Goal: Task Accomplishment & Management: Manage account settings

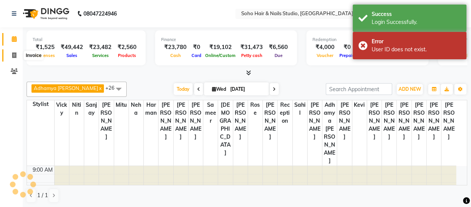
click at [12, 56] on icon at bounding box center [14, 55] width 4 height 6
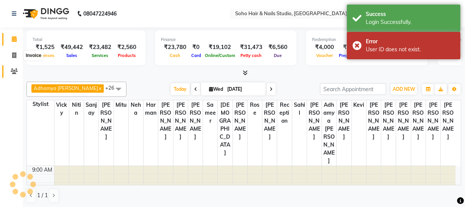
select select "service"
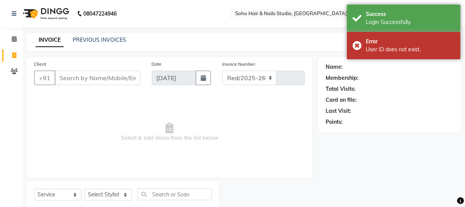
select select "735"
type input "3982"
drag, startPoint x: 74, startPoint y: 197, endPoint x: 74, endPoint y: 190, distance: 7.2
click at [74, 196] on select "Select Service Product Membership Package Voucher Prepaid Gift Card" at bounding box center [57, 194] width 47 height 12
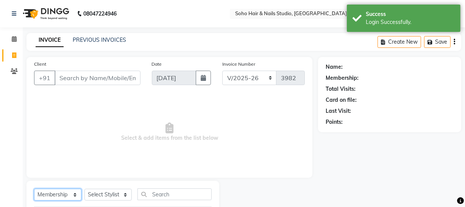
select select "service"
click at [34, 188] on select "Select Service Product Membership Package Voucher Prepaid Gift Card" at bounding box center [57, 194] width 47 height 12
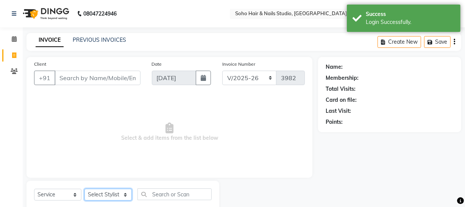
click at [122, 195] on select "Select Stylist Abhishek Kohli Adhamya Bamotra Amit Anita Kumari Arun Sain Aviji…" at bounding box center [108, 194] width 47 height 12
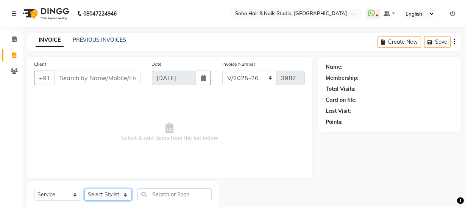
select select "30406"
click at [85, 188] on select "Select Stylist Abhishek Kohli Adhamya Bamotra Amit Anita Kumari Arun Sain Aviji…" at bounding box center [108, 194] width 47 height 12
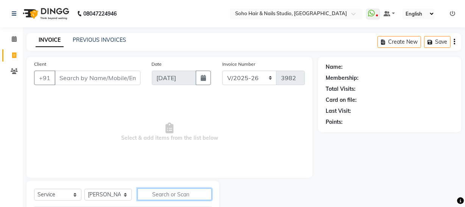
click at [170, 192] on input "text" at bounding box center [175, 194] width 74 height 12
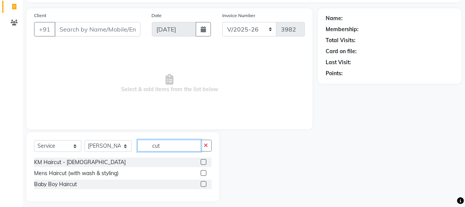
scroll to position [54, 0]
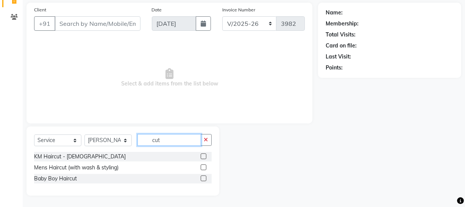
type input "cut"
drag, startPoint x: 204, startPoint y: 166, endPoint x: 186, endPoint y: 162, distance: 17.9
click at [205, 166] on label at bounding box center [204, 167] width 6 height 6
click at [205, 166] on input "checkbox" at bounding box center [203, 167] width 5 height 5
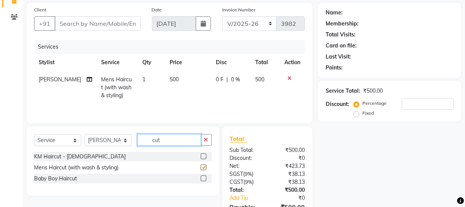
checkbox input "false"
click at [178, 141] on input "cut" at bounding box center [170, 140] width 64 height 12
type input "c"
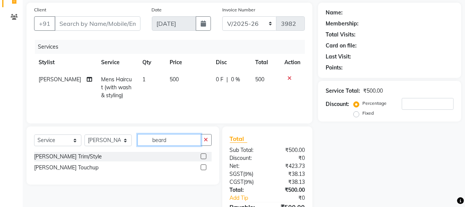
type input "beard"
click at [205, 153] on label at bounding box center [204, 156] width 6 height 6
click at [205, 154] on input "checkbox" at bounding box center [203, 156] width 5 height 5
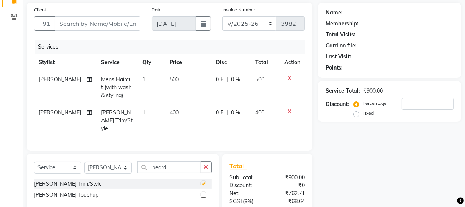
checkbox input "false"
click at [129, 165] on select "Select Stylist Abhishek Kohli Adhamya Bamotra Amit Anita Kumari Arun Sain Aviji…" at bounding box center [108, 167] width 47 height 12
select select "58119"
click at [85, 161] on select "Select Stylist Abhishek Kohli Adhamya Bamotra Amit Anita Kumari Arun Sain Aviji…" at bounding box center [108, 167] width 47 height 12
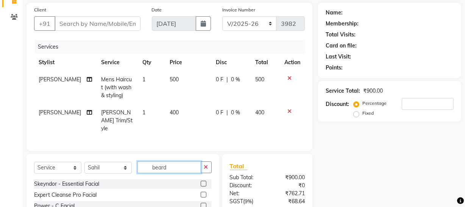
click at [182, 161] on input "beard" at bounding box center [170, 167] width 64 height 12
type input "b"
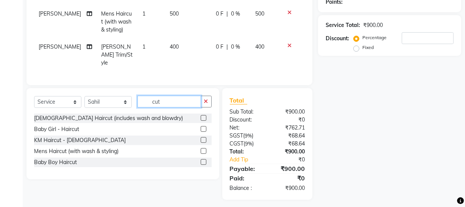
scroll to position [121, 0]
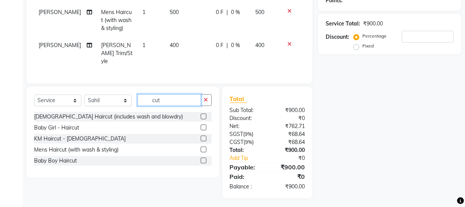
type input "cut"
click at [202, 146] on label at bounding box center [204, 149] width 6 height 6
click at [202, 147] on input "checkbox" at bounding box center [203, 149] width 5 height 5
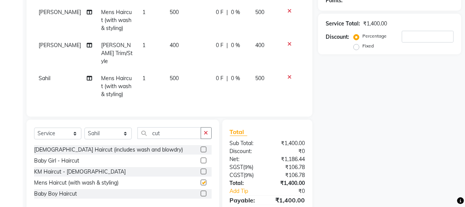
checkbox input "false"
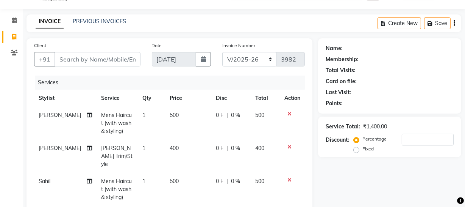
scroll to position [18, 0]
click at [73, 61] on input "Client" at bounding box center [98, 59] width 86 height 14
type input "z"
type input "0"
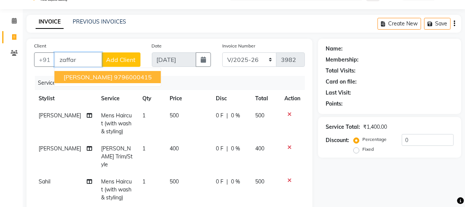
click at [94, 75] on span "DR ZAFFAR" at bounding box center [88, 77] width 49 height 8
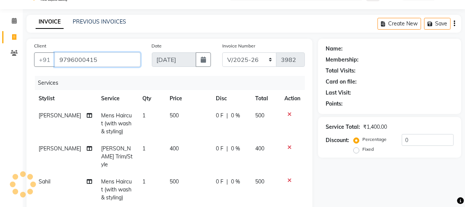
type input "9796000415"
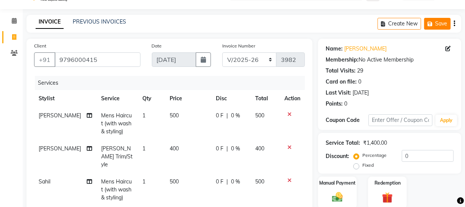
click at [437, 21] on button "Save" at bounding box center [437, 24] width 27 height 12
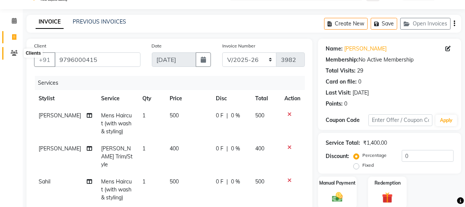
click at [12, 55] on icon at bounding box center [14, 53] width 7 height 6
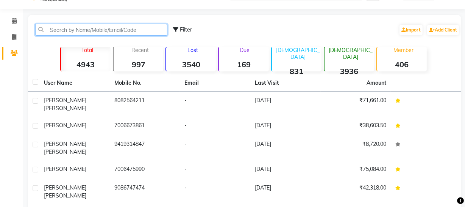
click at [79, 32] on input "text" at bounding box center [101, 30] width 132 height 12
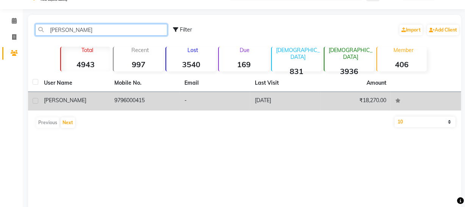
type input "dr zaff"
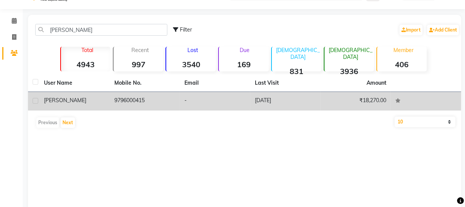
click at [163, 95] on td "9796000415" at bounding box center [145, 101] width 70 height 19
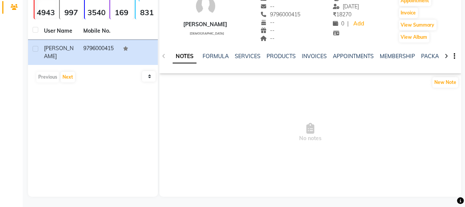
scroll to position [65, 0]
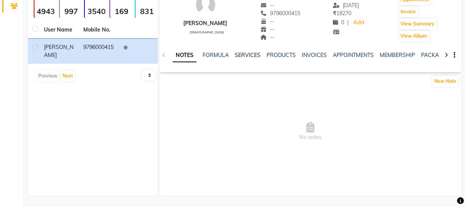
click at [250, 53] on link "SERVICES" at bounding box center [248, 55] width 26 height 7
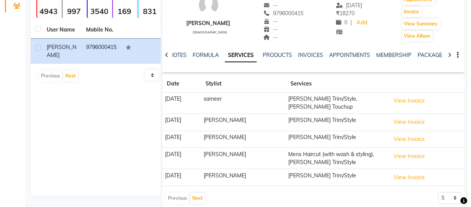
scroll to position [72, 0]
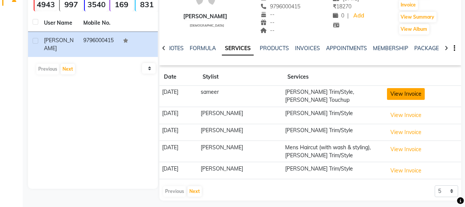
click at [401, 96] on button "View Invoice" at bounding box center [406, 94] width 38 height 12
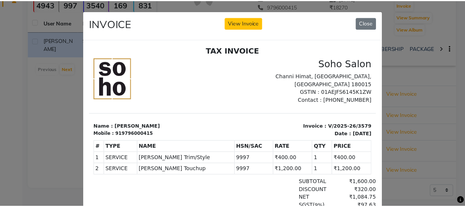
scroll to position [6, 0]
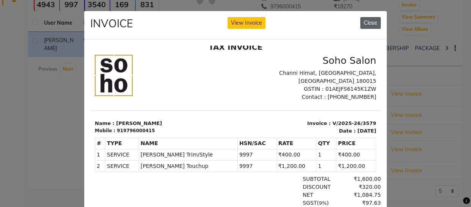
drag, startPoint x: 365, startPoint y: 23, endPoint x: 269, endPoint y: 6, distance: 97.4
click at [365, 23] on button "Close" at bounding box center [370, 23] width 20 height 12
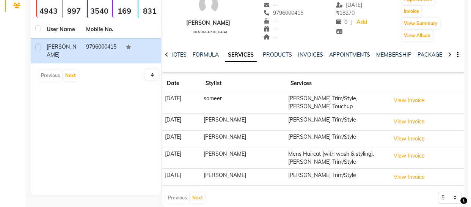
scroll to position [72, 0]
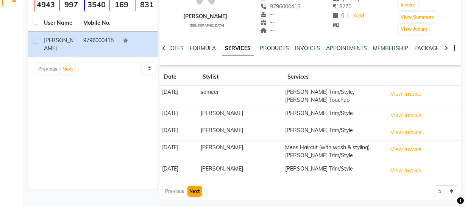
click at [195, 186] on button "Next" at bounding box center [195, 191] width 14 height 11
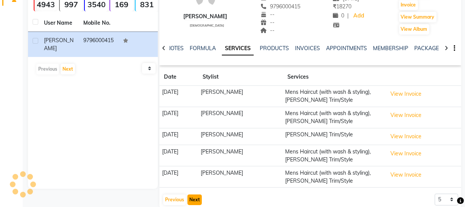
click at [192, 199] on button "Next" at bounding box center [195, 199] width 14 height 11
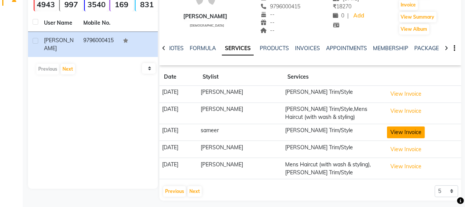
click at [405, 132] on button "View Invoice" at bounding box center [406, 132] width 38 height 12
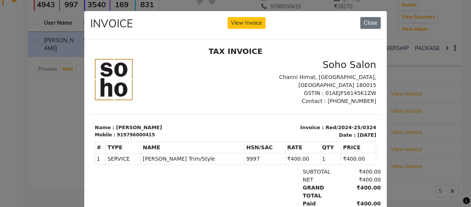
scroll to position [0, 0]
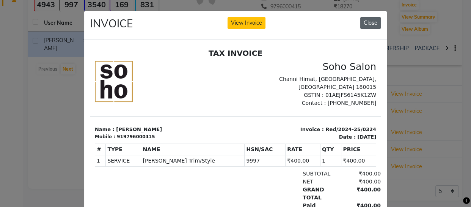
click at [366, 27] on button "Close" at bounding box center [370, 23] width 20 height 12
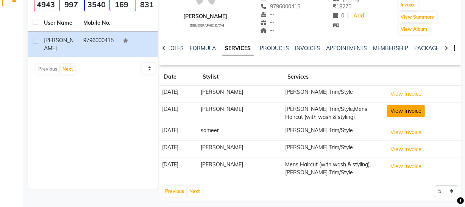
click at [403, 111] on button "View Invoice" at bounding box center [406, 111] width 38 height 12
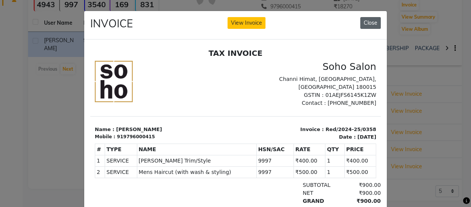
click at [369, 22] on button "Close" at bounding box center [370, 23] width 20 height 12
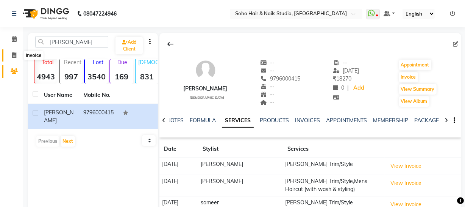
click at [15, 52] on icon at bounding box center [14, 55] width 4 height 6
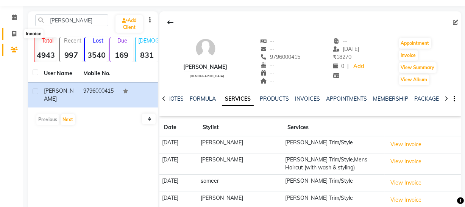
select select "service"
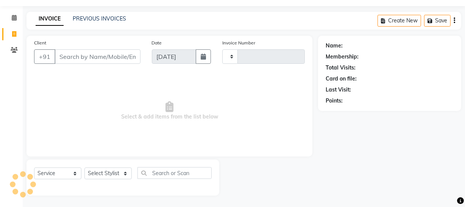
type input "3982"
select select "735"
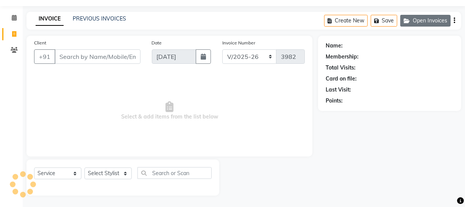
select select "membership"
click at [427, 20] on button "Open Invoices" at bounding box center [426, 21] width 50 height 12
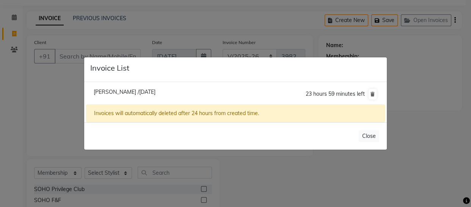
click at [155, 93] on span "Dr Zaffar /03 September 2025" at bounding box center [125, 91] width 62 height 7
type input "9796000415"
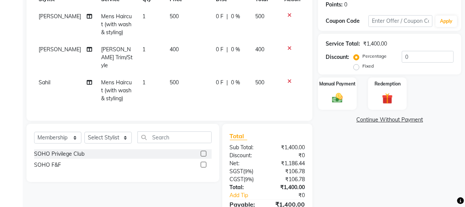
scroll to position [120, 0]
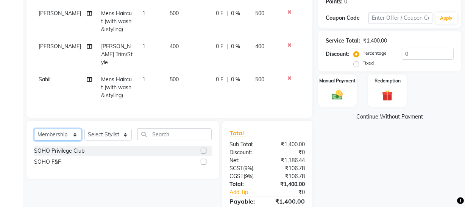
drag, startPoint x: 74, startPoint y: 133, endPoint x: 73, endPoint y: 127, distance: 6.1
click at [74, 130] on select "Select Service Product Membership Package Voucher Prepaid Gift Card" at bounding box center [57, 134] width 47 height 12
select select "service"
click at [34, 128] on select "Select Service Product Membership Package Voucher Prepaid Gift Card" at bounding box center [57, 134] width 47 height 12
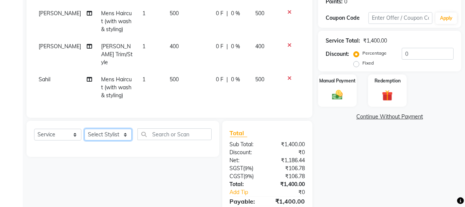
drag, startPoint x: 126, startPoint y: 132, endPoint x: 125, endPoint y: 126, distance: 6.5
click at [126, 131] on select "Select Stylist Abhishek Kohli Adhamya Bamotra Amit Anita Kumari Arun Sain Aviji…" at bounding box center [108, 134] width 47 height 12
select select "58119"
click at [85, 128] on select "Select Stylist Abhishek Kohli Adhamya Bamotra Amit Anita Kumari Arun Sain Aviji…" at bounding box center [108, 134] width 47 height 12
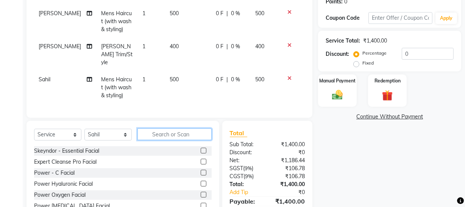
click at [160, 135] on input "text" at bounding box center [175, 134] width 74 height 12
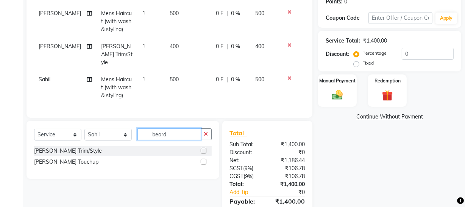
type input "beard"
click at [205, 147] on label at bounding box center [204, 150] width 6 height 6
click at [205, 148] on input "checkbox" at bounding box center [203, 150] width 5 height 5
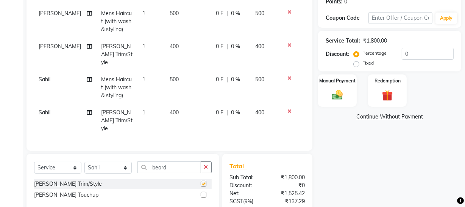
checkbox input "false"
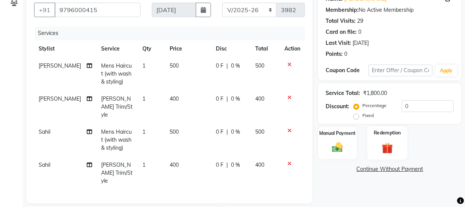
scroll to position [51, 0]
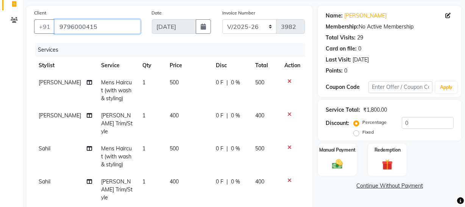
click at [111, 27] on input "9796000415" at bounding box center [98, 26] width 86 height 14
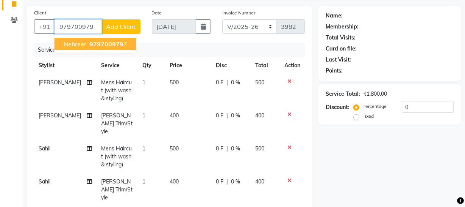
click at [116, 41] on span "979700979" at bounding box center [106, 44] width 34 height 8
type input "9797009797"
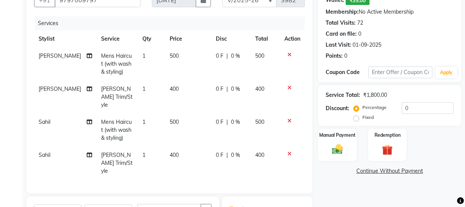
scroll to position [76, 0]
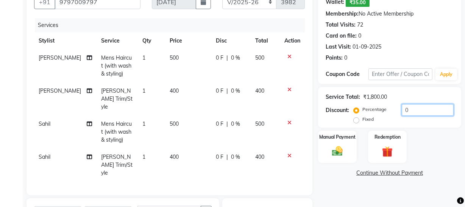
click at [418, 106] on input "0" at bounding box center [428, 110] width 52 height 12
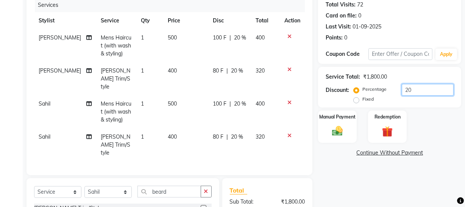
scroll to position [179, 0]
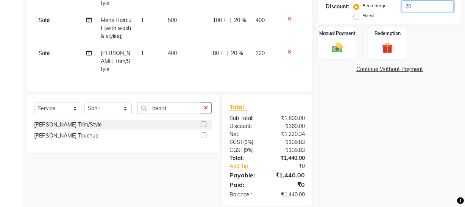
type input "20"
click at [75, 102] on select "Select Service Product Membership Package Voucher Prepaid Gift Card" at bounding box center [57, 108] width 47 height 12
select select "membership"
click at [34, 102] on select "Select Service Product Membership Package Voucher Prepaid Gift Card" at bounding box center [57, 108] width 47 height 12
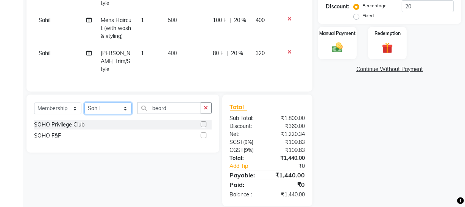
click at [120, 102] on select "Select Stylist Abhishek Kohli Adhamya Bamotra Amit Anita Kumari Arun Sain Aviji…" at bounding box center [108, 108] width 47 height 12
select select "22783"
click at [85, 102] on select "Select Stylist Abhishek Kohli Adhamya Bamotra Amit Anita Kumari Arun Sain Aviji…" at bounding box center [108, 108] width 47 height 12
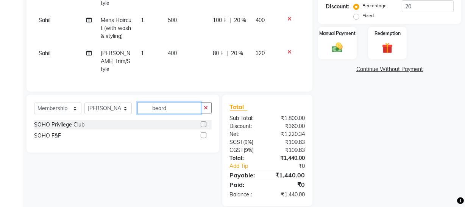
click at [161, 102] on input "beard" at bounding box center [170, 108] width 64 height 12
click at [169, 102] on input "beard" at bounding box center [170, 108] width 64 height 12
click at [203, 121] on label at bounding box center [204, 124] width 6 height 6
click at [203, 122] on input "checkbox" at bounding box center [203, 124] width 5 height 5
select select "select"
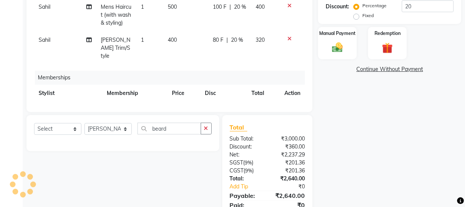
scroll to position [23, 0]
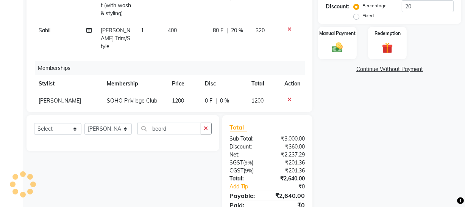
click at [205, 97] on span "0 F" at bounding box center [209, 101] width 8 height 8
select select "22783"
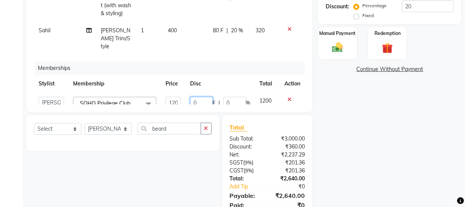
click at [202, 97] on input "0" at bounding box center [201, 103] width 23 height 12
type input "1200"
click at [252, 94] on div "Services Stylist Service Qty Price Disc Total Action Shameem Mens Haircut (with…" at bounding box center [169, 9] width 271 height 189
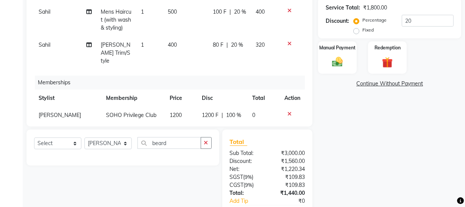
scroll to position [73, 0]
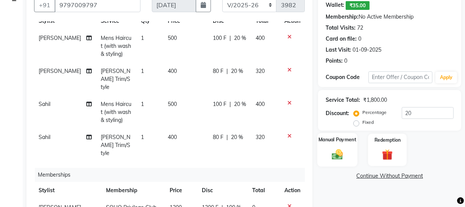
click at [350, 144] on div "Manual Payment" at bounding box center [338, 150] width 40 height 34
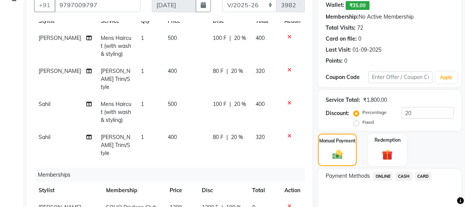
click at [389, 174] on span "ONLINE" at bounding box center [383, 176] width 20 height 9
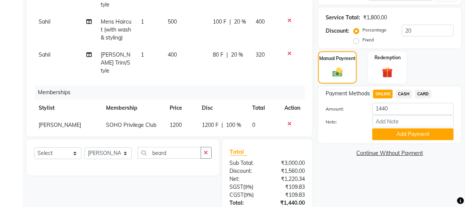
scroll to position [176, 0]
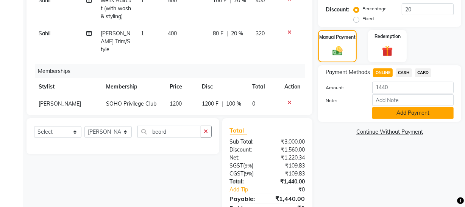
click at [408, 116] on button "Add Payment" at bounding box center [412, 113] width 81 height 12
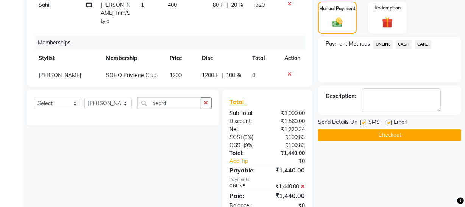
scroll to position [227, 0]
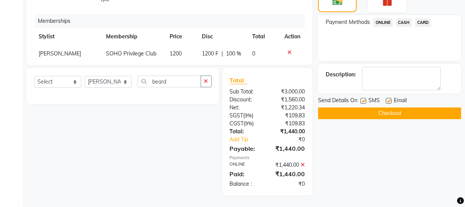
click at [407, 114] on button "Checkout" at bounding box center [389, 113] width 143 height 12
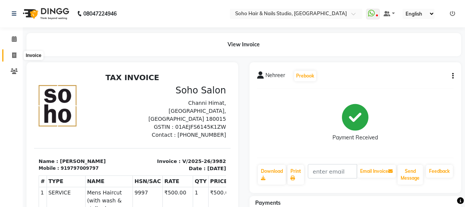
click at [14, 56] on icon at bounding box center [14, 55] width 4 height 6
select select "service"
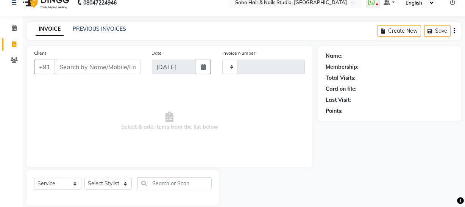
scroll to position [22, 0]
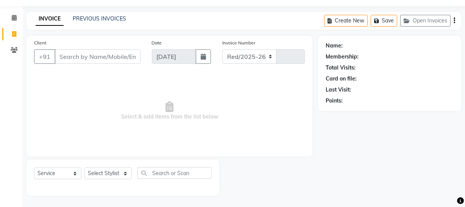
select select "735"
type input "3983"
select select "membership"
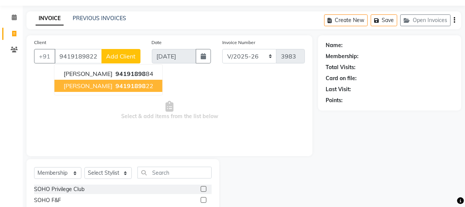
type input "9419189822"
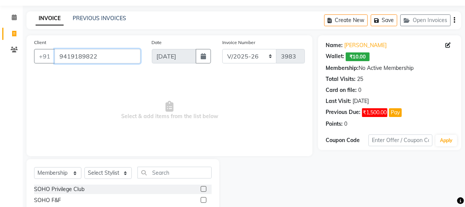
click at [87, 55] on input "9419189822" at bounding box center [98, 56] width 86 height 14
click at [89, 55] on input "9419189822" at bounding box center [98, 56] width 86 height 14
click at [99, 56] on input "9419189822" at bounding box center [98, 56] width 86 height 14
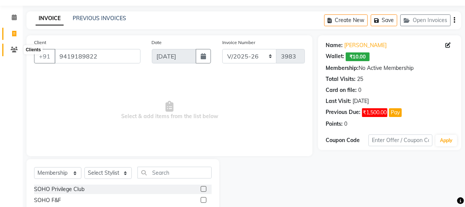
click at [15, 50] on icon at bounding box center [14, 50] width 7 height 6
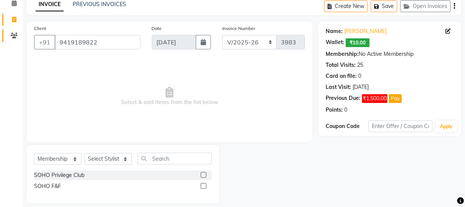
scroll to position [43, 0]
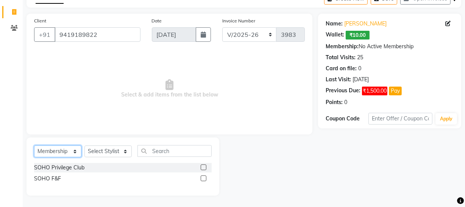
click at [68, 153] on select "Select Service Product Membership Package Voucher Prepaid Gift Card" at bounding box center [57, 151] width 47 height 12
select select "product"
click at [34, 145] on select "Select Service Product Membership Package Voucher Prepaid Gift Card" at bounding box center [57, 151] width 47 height 12
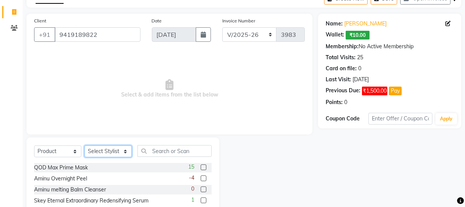
click at [100, 151] on select "Select Stylist Abhishek Kohli Adhamya Bamotra Amit Anita Kumari Arun Sain Aviji…" at bounding box center [108, 151] width 47 height 12
select select "22783"
click at [85, 145] on select "Select Stylist Abhishek Kohli Adhamya Bamotra Amit Anita Kumari Arun Sain Aviji…" at bounding box center [108, 151] width 47 height 12
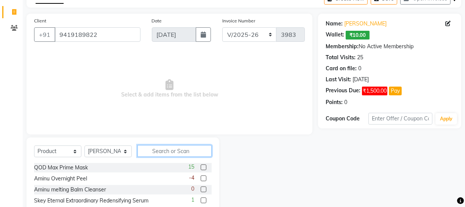
click at [156, 149] on input "text" at bounding box center [175, 151] width 74 height 12
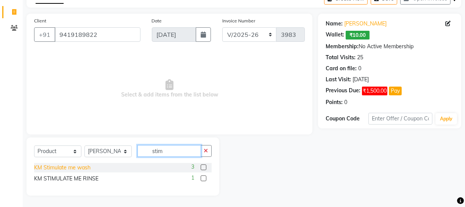
type input "stim"
click at [82, 168] on div "KM Stimulate me wash" at bounding box center [62, 167] width 56 height 8
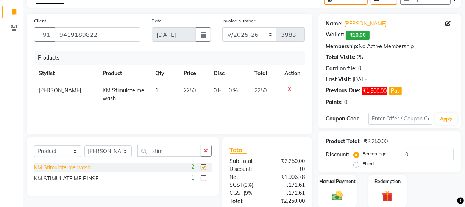
checkbox input "false"
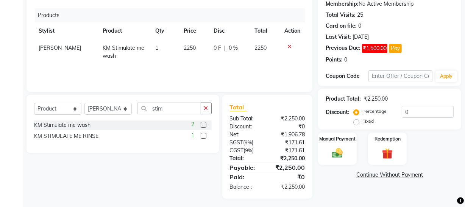
scroll to position [89, 0]
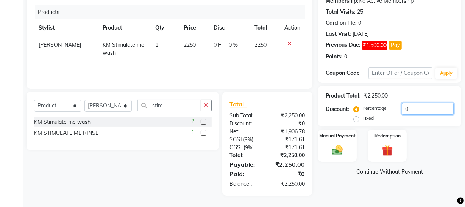
click at [377, 110] on div "Percentage Fixed 0" at bounding box center [404, 113] width 99 height 20
type input "10"
click at [373, 117] on label "Fixed" at bounding box center [368, 117] width 11 height 7
click at [361, 117] on input "Fixed" at bounding box center [357, 117] width 5 height 5
radio input "true"
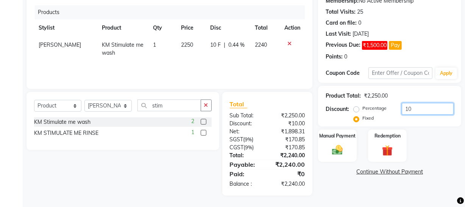
drag, startPoint x: 404, startPoint y: 110, endPoint x: 360, endPoint y: 112, distance: 44.8
click at [384, 108] on div "Percentage Fixed 10" at bounding box center [404, 113] width 99 height 20
type input "250"
click at [349, 140] on div "Manual Payment" at bounding box center [338, 145] width 40 height 34
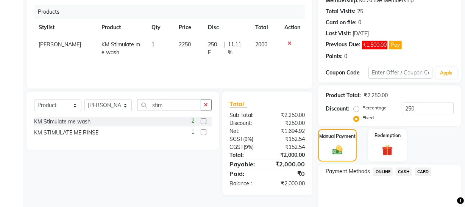
click at [384, 172] on span "ONLINE" at bounding box center [383, 171] width 20 height 9
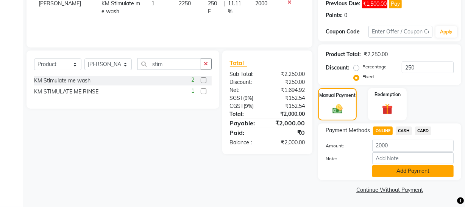
click at [405, 169] on button "Add Payment" at bounding box center [412, 171] width 81 height 12
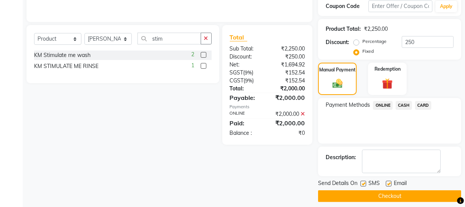
scroll to position [161, 0]
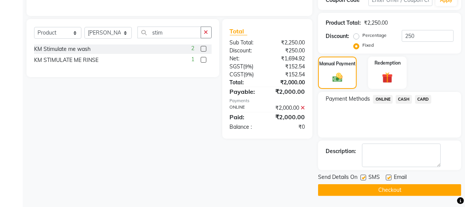
click at [303, 109] on icon at bounding box center [303, 107] width 4 height 5
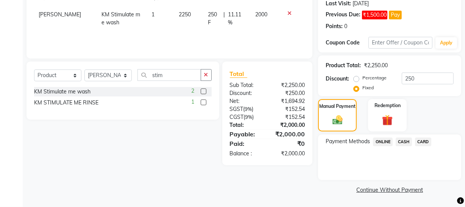
click at [403, 189] on link "Continue Without Payment" at bounding box center [390, 190] width 140 height 8
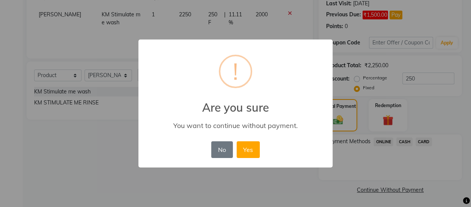
click at [219, 149] on button "No" at bounding box center [221, 149] width 21 height 17
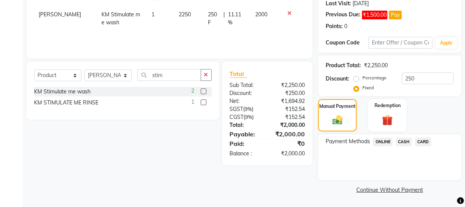
click at [377, 142] on span "ONLINE" at bounding box center [383, 141] width 20 height 9
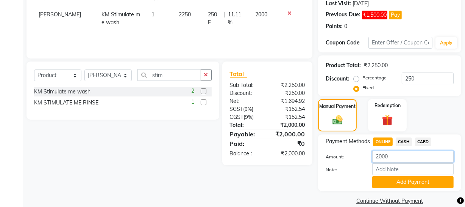
drag, startPoint x: 407, startPoint y: 161, endPoint x: 331, endPoint y: 146, distance: 76.9
click at [331, 146] on div "Payment Methods ONLINE CASH CARD Amount: 2000 Note: Add Payment" at bounding box center [390, 162] width 128 height 50
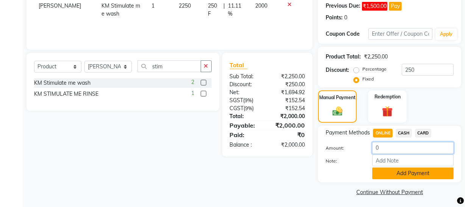
scroll to position [130, 0]
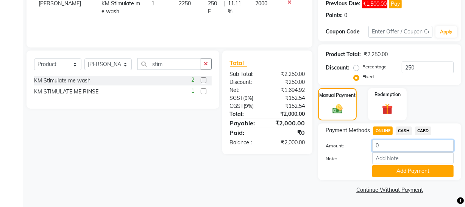
drag, startPoint x: 385, startPoint y: 148, endPoint x: 367, endPoint y: 147, distance: 17.8
click at [367, 147] on div "0" at bounding box center [413, 145] width 93 height 12
type input "2000"
click at [405, 174] on button "Add Payment" at bounding box center [412, 171] width 81 height 12
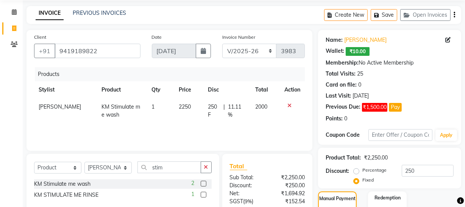
scroll to position [27, 0]
click at [391, 15] on button "Save" at bounding box center [384, 15] width 27 height 12
click at [15, 48] on span at bounding box center [14, 45] width 13 height 9
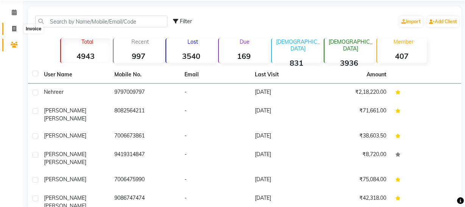
click at [16, 27] on span at bounding box center [14, 29] width 13 height 9
select select "service"
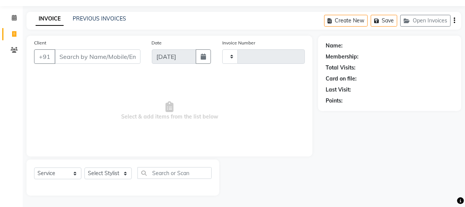
type input "3983"
select select "735"
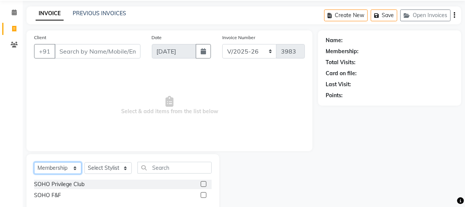
click at [75, 161] on div "Select Service Product Membership Package Voucher Prepaid Gift Card Select Styl…" at bounding box center [123, 170] width 178 height 18
select select "service"
click at [34, 167] on select "Select Service Product Membership Package Voucher Prepaid Gift Card" at bounding box center [57, 168] width 47 height 12
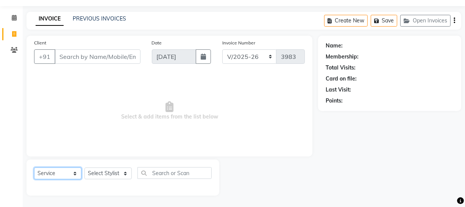
scroll to position [22, 0]
drag, startPoint x: 124, startPoint y: 174, endPoint x: 126, endPoint y: 169, distance: 5.8
click at [126, 169] on select "Select Stylist Abhishek Kohli Adhamya Bamotra Amit Anita Kumari Arun Sain Aviji…" at bounding box center [108, 173] width 47 height 12
select select "62579"
click at [85, 167] on select "Select Stylist Abhishek Kohli Adhamya Bamotra Amit Anita Kumari Arun Sain Aviji…" at bounding box center [108, 173] width 47 height 12
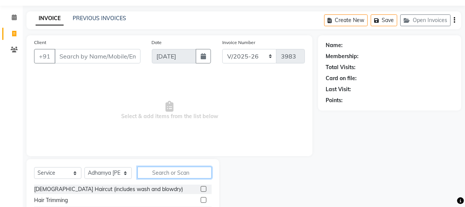
click at [180, 170] on input "text" at bounding box center [175, 172] width 74 height 12
type input "hair"
click at [201, 188] on label at bounding box center [204, 189] width 6 height 6
click at [201, 188] on input "checkbox" at bounding box center [203, 188] width 5 height 5
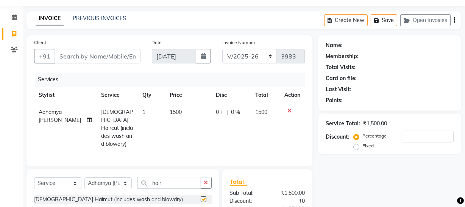
checkbox input "false"
click at [62, 56] on input "Client" at bounding box center [98, 56] width 86 height 14
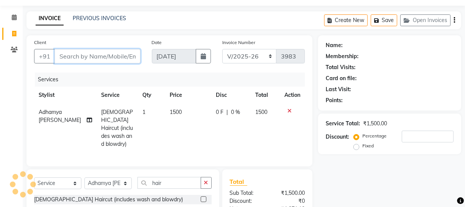
type input "9"
type input "0"
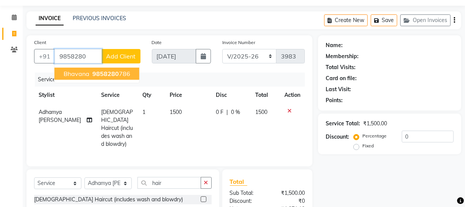
click at [81, 76] on span "Bhavana" at bounding box center [77, 74] width 26 height 8
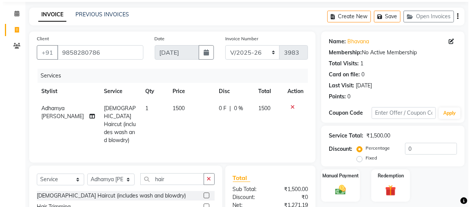
scroll to position [0, 0]
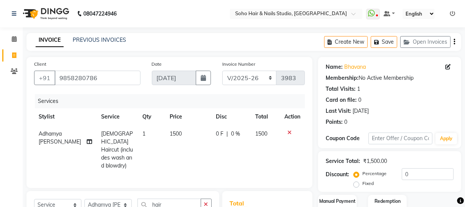
click at [384, 48] on div "Create New Save Open Invoices" at bounding box center [392, 42] width 137 height 18
click at [386, 36] on button "Save" at bounding box center [384, 42] width 27 height 12
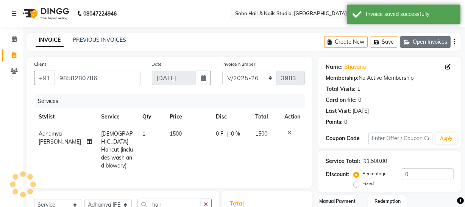
click at [435, 42] on button "Open Invoices" at bounding box center [426, 42] width 50 height 12
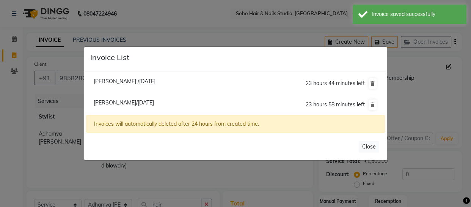
click at [147, 108] on li "Sahil Arora/03 September 2025 23 hours 58 minutes left" at bounding box center [235, 104] width 299 height 21
click at [154, 100] on span "Sahil Arora/03 September 2025" at bounding box center [124, 102] width 60 height 7
type input "9419189822"
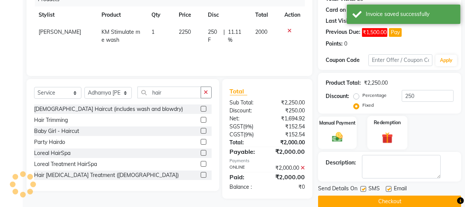
scroll to position [113, 0]
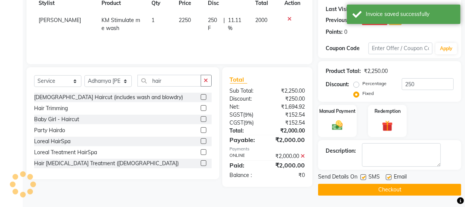
select select "membership"
select select
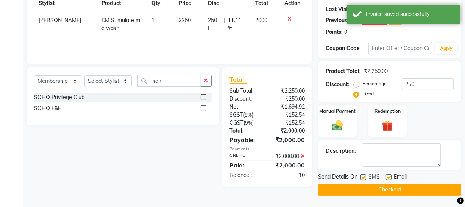
drag, startPoint x: 302, startPoint y: 155, endPoint x: 311, endPoint y: 162, distance: 11.1
click at [302, 156] on icon at bounding box center [303, 155] width 4 height 5
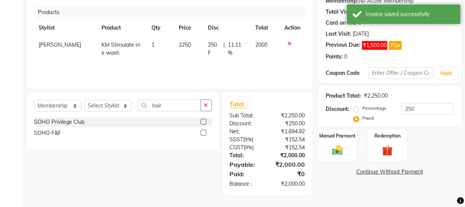
click at [415, 169] on link "Continue Without Payment" at bounding box center [390, 171] width 140 height 8
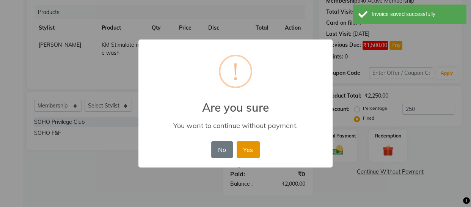
click at [250, 144] on button "Yes" at bounding box center [247, 149] width 23 height 17
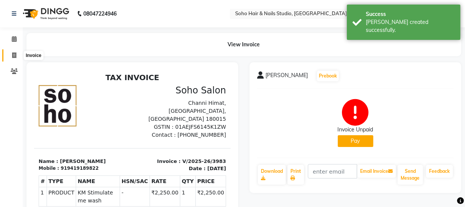
click at [17, 52] on span at bounding box center [14, 55] width 13 height 9
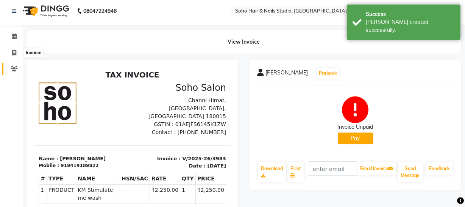
select select "735"
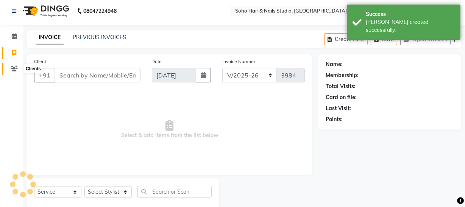
scroll to position [22, 0]
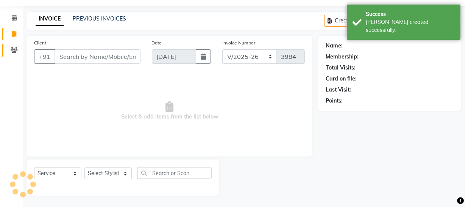
select select "membership"
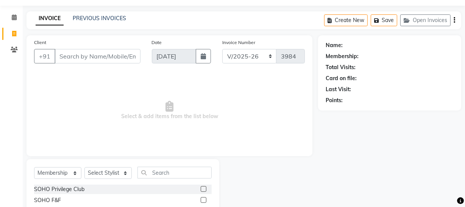
click at [431, 27] on div "Create New Save Open Invoices" at bounding box center [392, 20] width 137 height 18
click at [388, 22] on button "Save" at bounding box center [384, 20] width 27 height 12
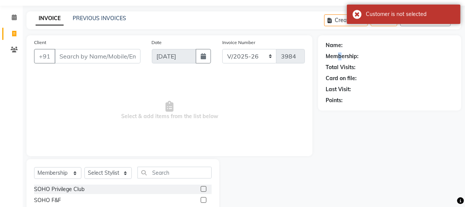
drag, startPoint x: 340, startPoint y: 53, endPoint x: 465, endPoint y: 44, distance: 125.4
click at [362, 54] on div "Membership:" at bounding box center [390, 56] width 128 height 8
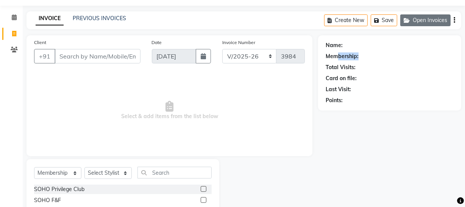
click at [431, 23] on button "Open Invoices" at bounding box center [426, 20] width 50 height 12
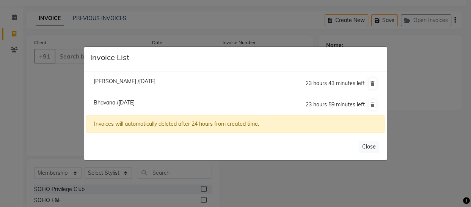
click at [135, 102] on span "Bhavana /03 September 2025" at bounding box center [114, 102] width 41 height 7
type input "9858280786"
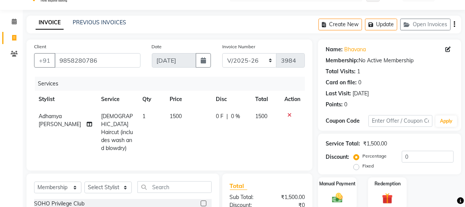
scroll to position [0, 0]
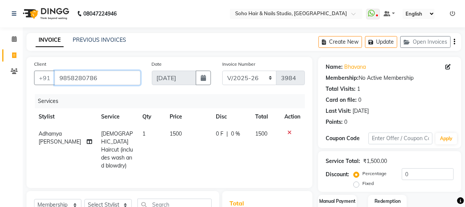
click at [56, 77] on input "9858280786" at bounding box center [98, 77] width 86 height 14
click at [122, 80] on input "9858280786" at bounding box center [98, 77] width 86 height 14
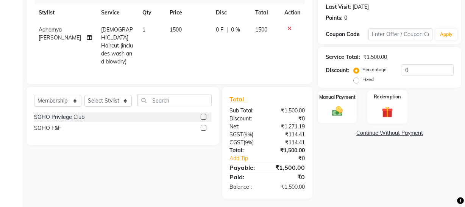
scroll to position [105, 0]
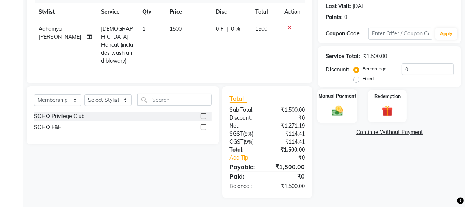
click at [329, 105] on div "Manual Payment" at bounding box center [338, 106] width 40 height 34
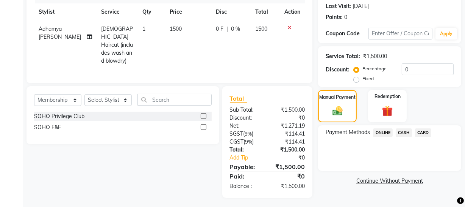
click at [380, 133] on span "ONLINE" at bounding box center [383, 132] width 20 height 9
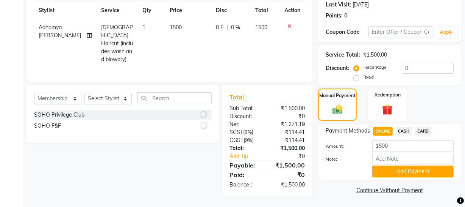
scroll to position [106, 0]
click at [423, 169] on button "Add Payment" at bounding box center [412, 171] width 81 height 12
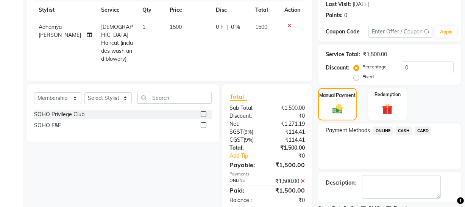
scroll to position [138, 0]
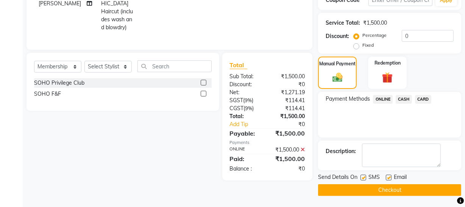
click at [398, 189] on button "Checkout" at bounding box center [389, 190] width 143 height 12
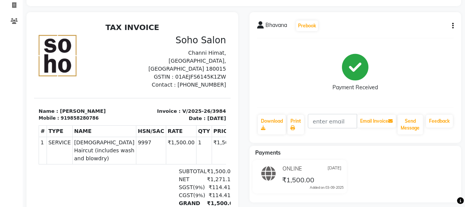
scroll to position [27, 0]
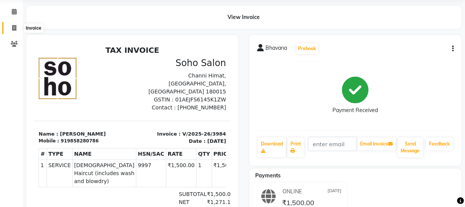
click at [12, 27] on icon at bounding box center [14, 28] width 4 height 6
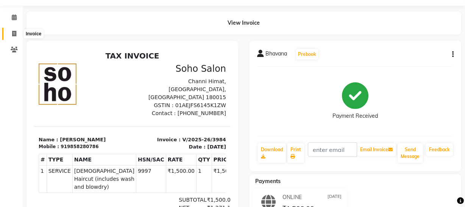
select select "service"
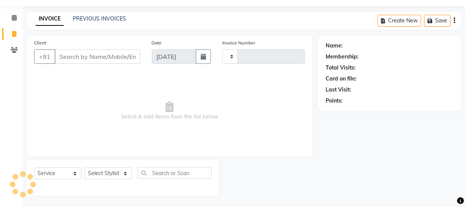
type input "3985"
select select "735"
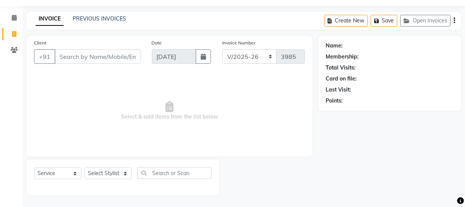
select select "membership"
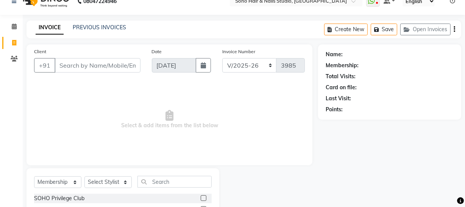
scroll to position [0, 0]
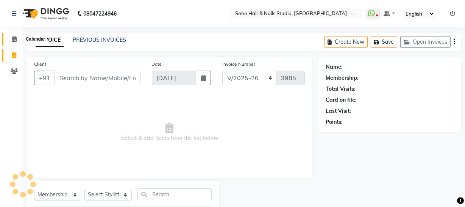
click at [16, 39] on icon at bounding box center [14, 39] width 5 height 6
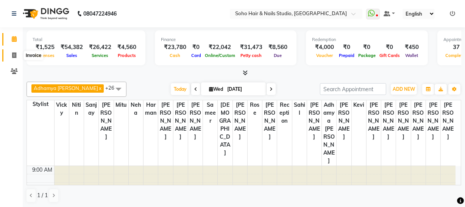
click at [13, 55] on icon at bounding box center [14, 55] width 4 height 6
select select "service"
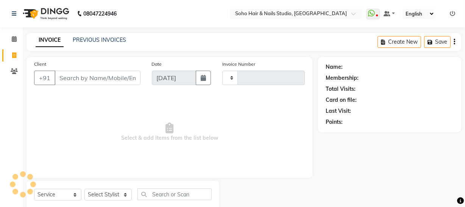
type input "3985"
select select "735"
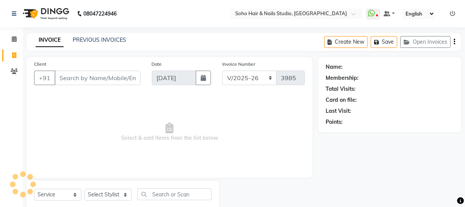
select select "membership"
click at [12, 38] on icon at bounding box center [14, 39] width 5 height 6
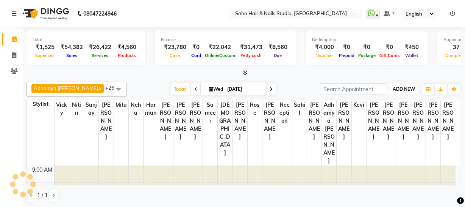
click at [405, 89] on span "ADD NEW" at bounding box center [404, 89] width 22 height 6
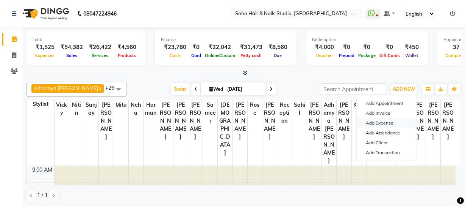
click at [381, 123] on link "Add Expense" at bounding box center [387, 123] width 60 height 10
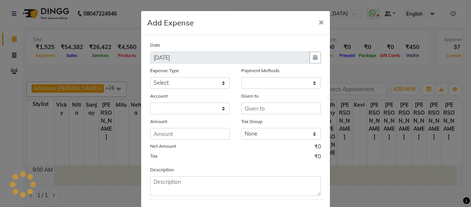
select select "1"
select select "2529"
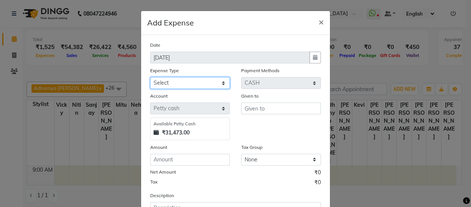
click at [217, 78] on select "Select Cash transfer to bank Client Snacks Fuel Govt fee Incentive Maintenance …" at bounding box center [190, 83] width 80 height 12
select select "22585"
click at [150, 77] on select "Select Cash transfer to bank Client Snacks Fuel Govt fee Incentive Maintenance …" at bounding box center [190, 83] width 80 height 12
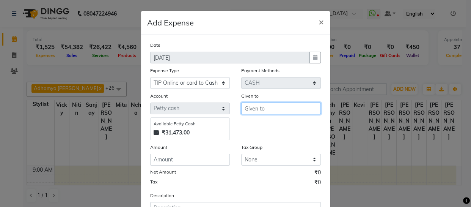
click at [257, 111] on input "text" at bounding box center [281, 108] width 80 height 12
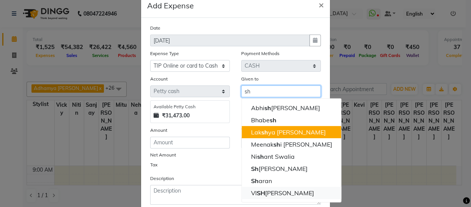
scroll to position [34, 0]
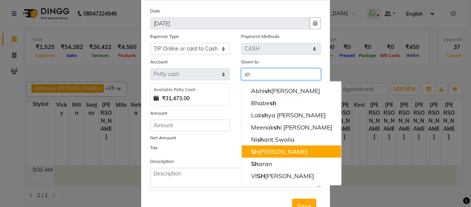
click at [271, 151] on ngb-highlight "Sh ameem" at bounding box center [278, 151] width 56 height 8
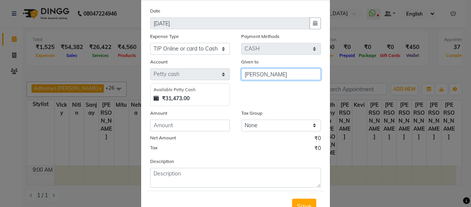
type input "[PERSON_NAME]"
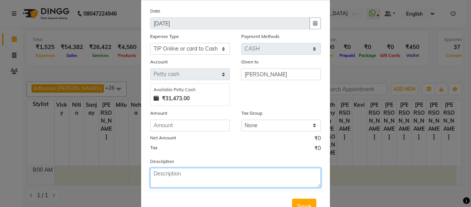
click at [173, 178] on textarea at bounding box center [235, 177] width 171 height 20
click at [150, 173] on textarea "shameem ,sahil,dinesh,harman" at bounding box center [235, 177] width 171 height 20
type textarea "tip shameem ,sahil,dinesh,harman"
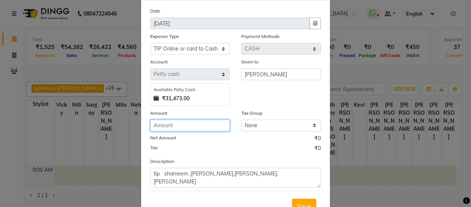
click at [183, 130] on input "number" at bounding box center [190, 125] width 80 height 12
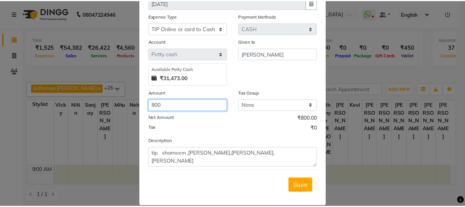
scroll to position [66, 0]
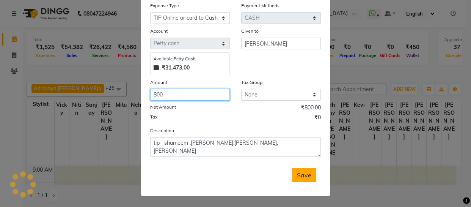
type input "800"
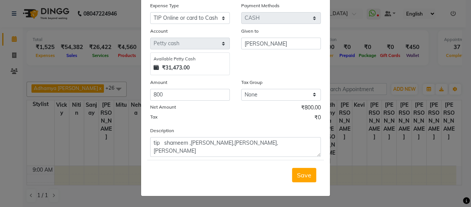
click at [306, 176] on span "Save" at bounding box center [304, 175] width 14 height 8
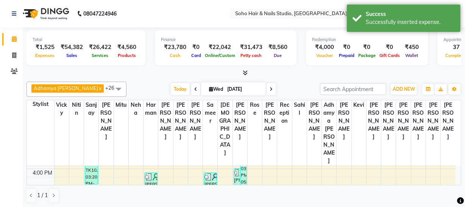
scroll to position [0, 0]
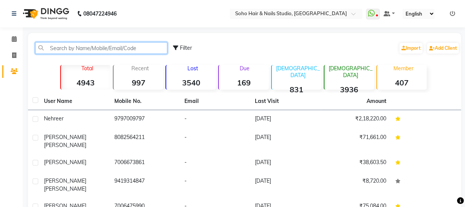
click at [82, 48] on input "text" at bounding box center [101, 48] width 132 height 12
paste input "9419189822"
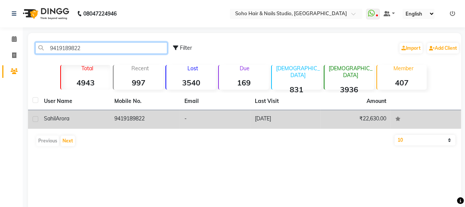
type input "9419189822"
click at [97, 117] on div "Sahil Arora" at bounding box center [74, 118] width 61 height 8
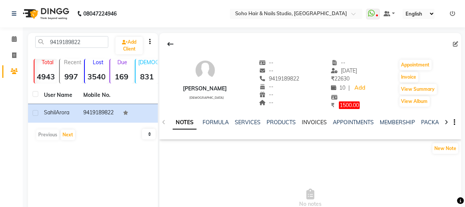
click at [318, 120] on link "INVOICES" at bounding box center [314, 122] width 25 height 7
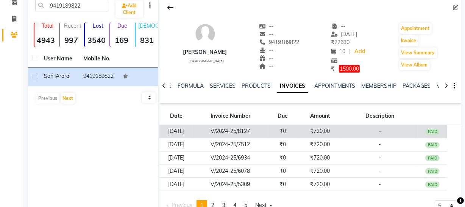
scroll to position [65, 0]
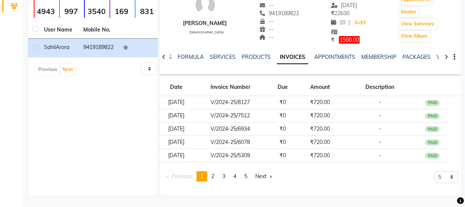
click at [344, 46] on div "NOTES FORMULA SERVICES PRODUCTS INVOICES APPOINTMENTS MEMBERSHIP PACKAGES VOUCH…" at bounding box center [311, 57] width 302 height 26
click at [343, 42] on span "1500.00" at bounding box center [349, 40] width 21 height 8
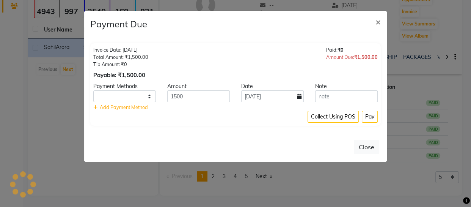
select select "1"
click at [376, 25] on span "×" at bounding box center [377, 21] width 5 height 11
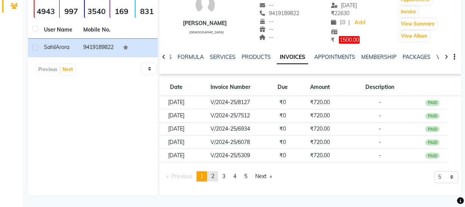
click at [214, 179] on link "page 2" at bounding box center [213, 176] width 11 height 10
click at [225, 178] on span "3" at bounding box center [223, 175] width 3 height 7
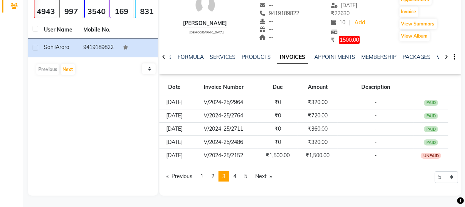
click at [229, 178] on li "You're on page 3" at bounding box center [224, 176] width 11 height 10
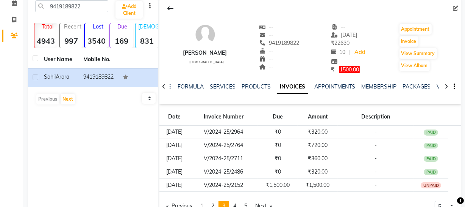
scroll to position [0, 0]
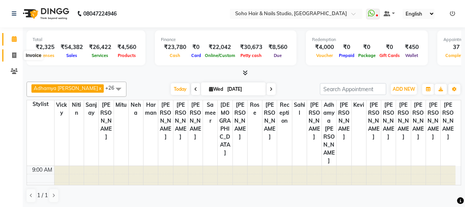
click at [11, 57] on span at bounding box center [14, 55] width 13 height 9
select select "735"
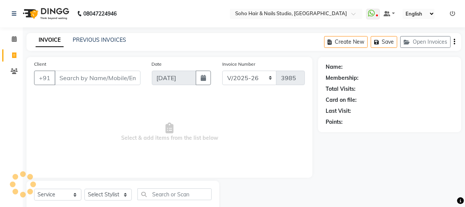
select select "membership"
click at [16, 38] on icon at bounding box center [14, 39] width 5 height 6
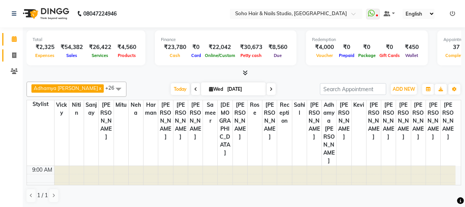
click at [5, 55] on link "Invoice" at bounding box center [11, 55] width 18 height 13
select select "service"
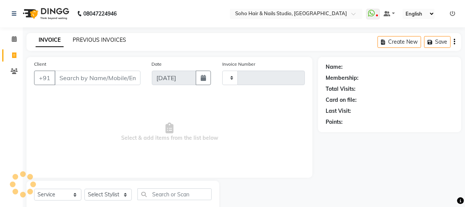
type input "3985"
select select "735"
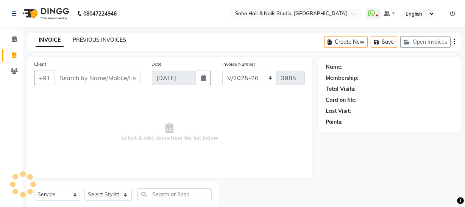
select select "membership"
click at [114, 44] on div "PREVIOUS INVOICES" at bounding box center [99, 40] width 53 height 8
click at [113, 41] on link "PREVIOUS INVOICES" at bounding box center [99, 39] width 53 height 7
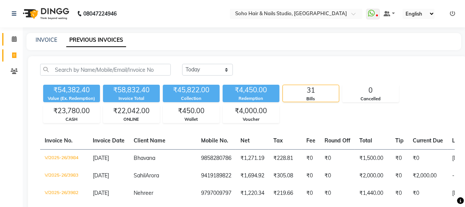
click at [9, 36] on span at bounding box center [14, 39] width 13 height 9
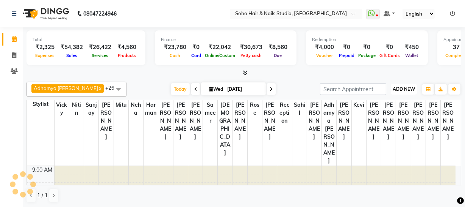
click at [402, 88] on span "ADD NEW" at bounding box center [404, 89] width 22 height 6
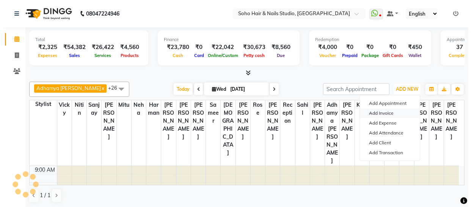
scroll to position [249, 0]
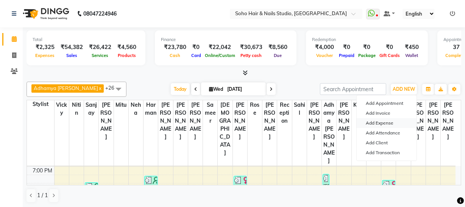
click at [389, 121] on link "Add Expense" at bounding box center [387, 123] width 60 height 10
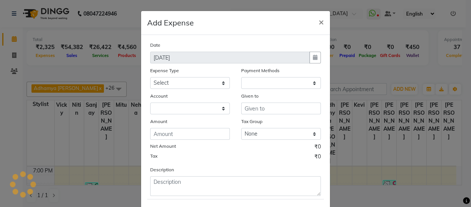
select select "1"
select select "2529"
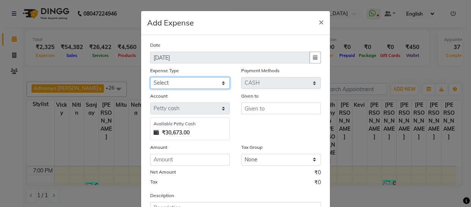
click at [181, 85] on select "Select Cash transfer to bank Client Snacks Fuel Govt fee Incentive Maintenance …" at bounding box center [190, 83] width 80 height 12
select select "22571"
click at [150, 77] on select "Select Cash transfer to bank Client Snacks Fuel Govt fee Incentive Maintenance …" at bounding box center [190, 83] width 80 height 12
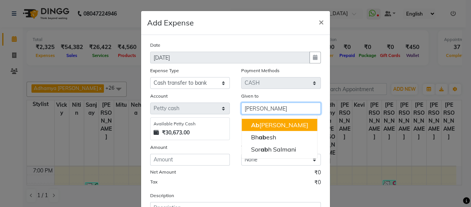
type input "[PERSON_NAME]"
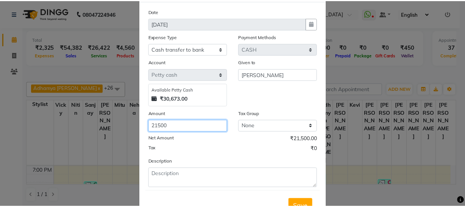
scroll to position [66, 0]
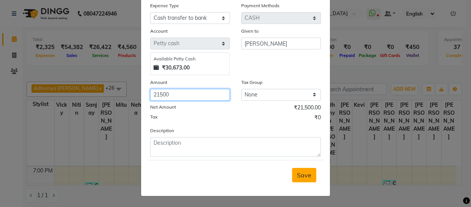
type input "21500"
click at [304, 176] on span "Save" at bounding box center [304, 175] width 14 height 8
